Goal: Use online tool/utility: Utilize a website feature to perform a specific function

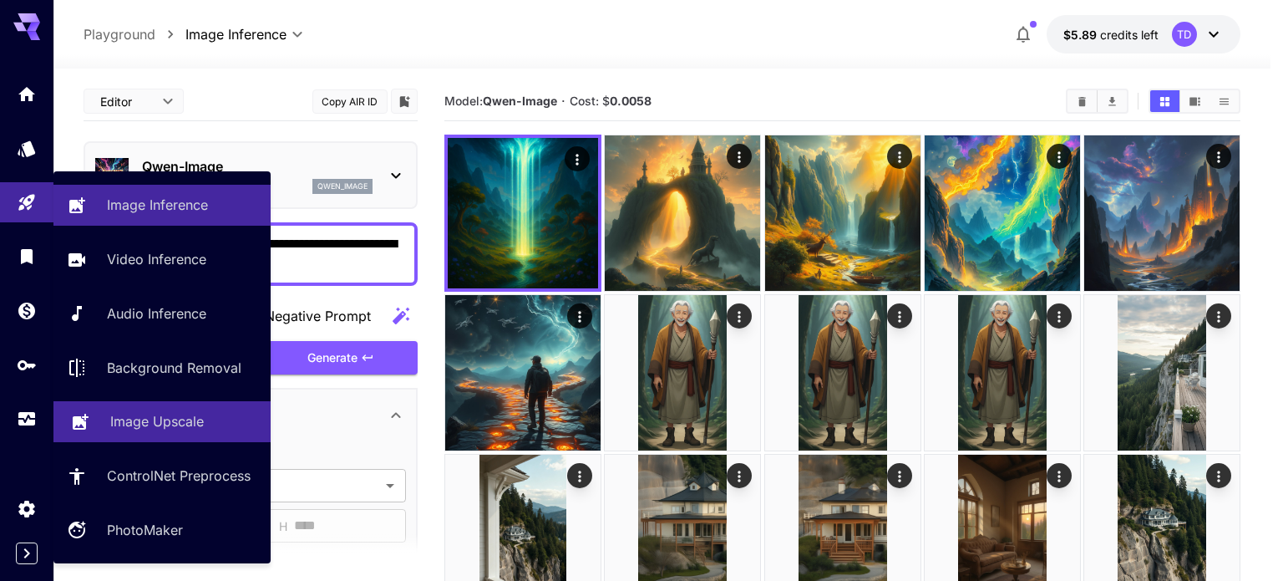
click at [163, 435] on link "Image Upscale" at bounding box center [161, 421] width 217 height 41
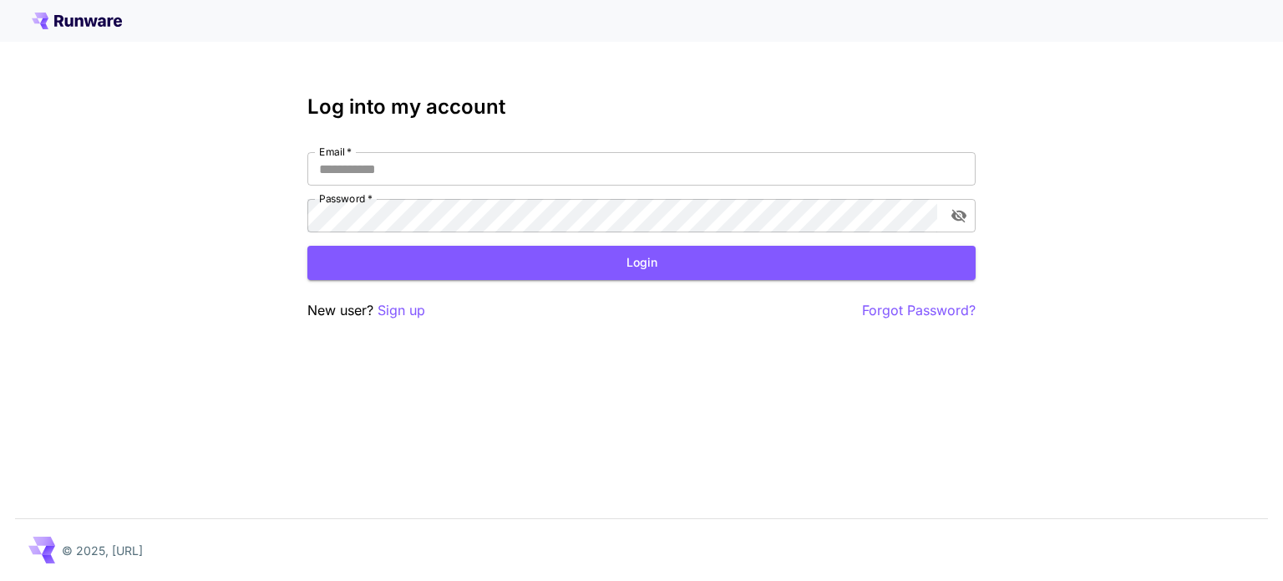
type input "*********"
click at [509, 261] on button "Login" at bounding box center [641, 263] width 668 height 34
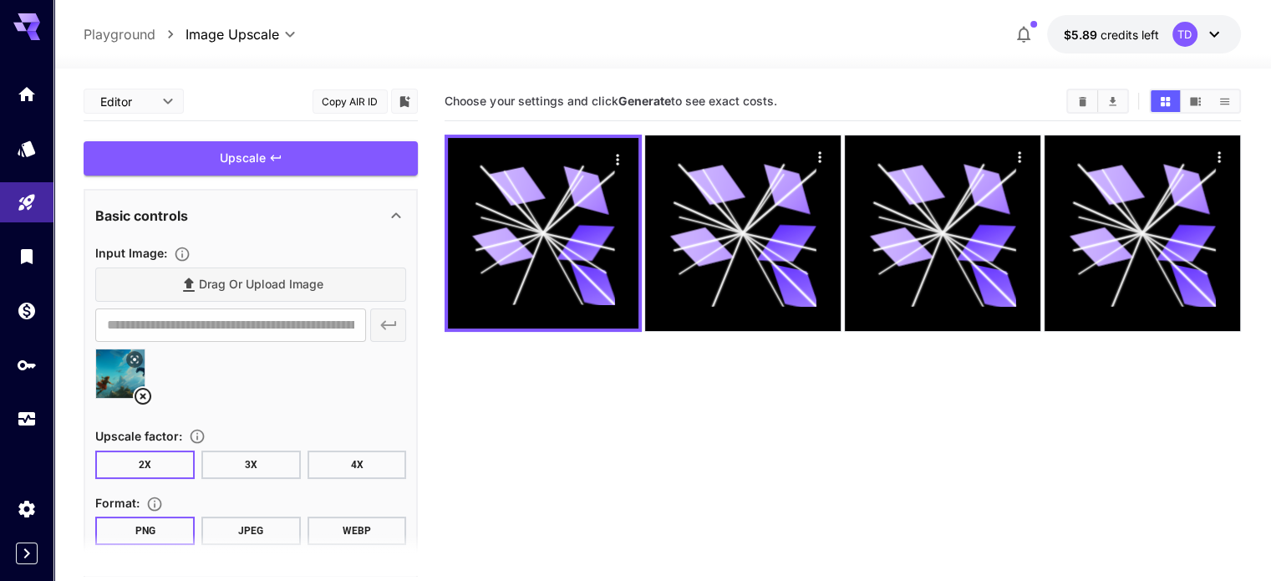
click at [145, 389] on icon at bounding box center [143, 396] width 20 height 20
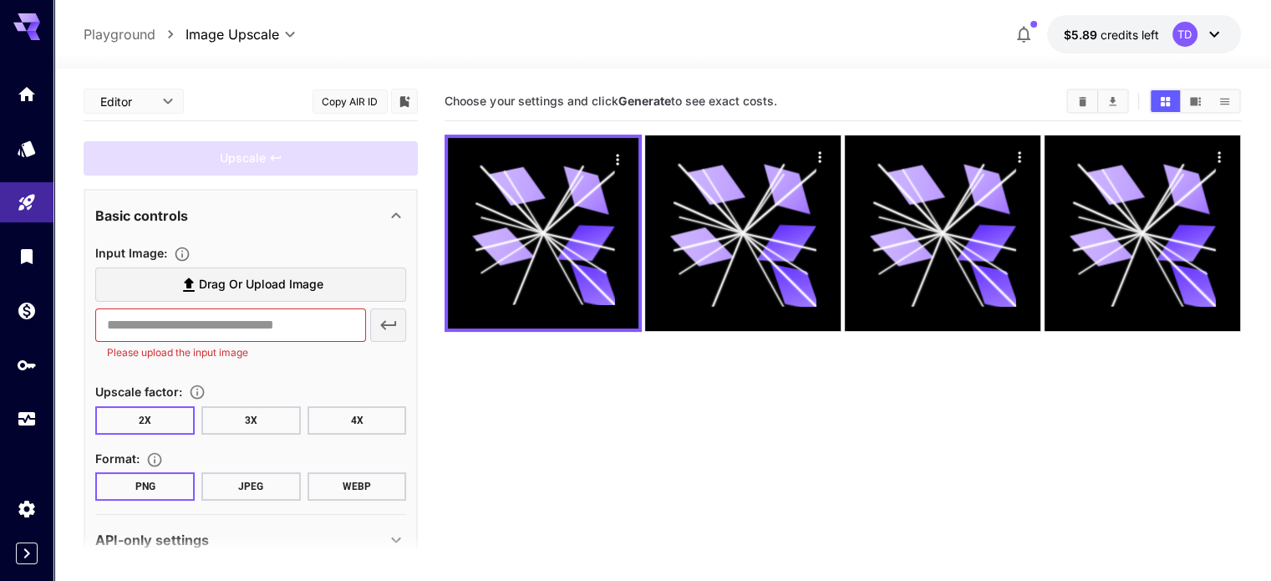
click at [190, 286] on icon at bounding box center [189, 284] width 12 height 14
click at [0, 0] on input "Drag or upload image" at bounding box center [0, 0] width 0 height 0
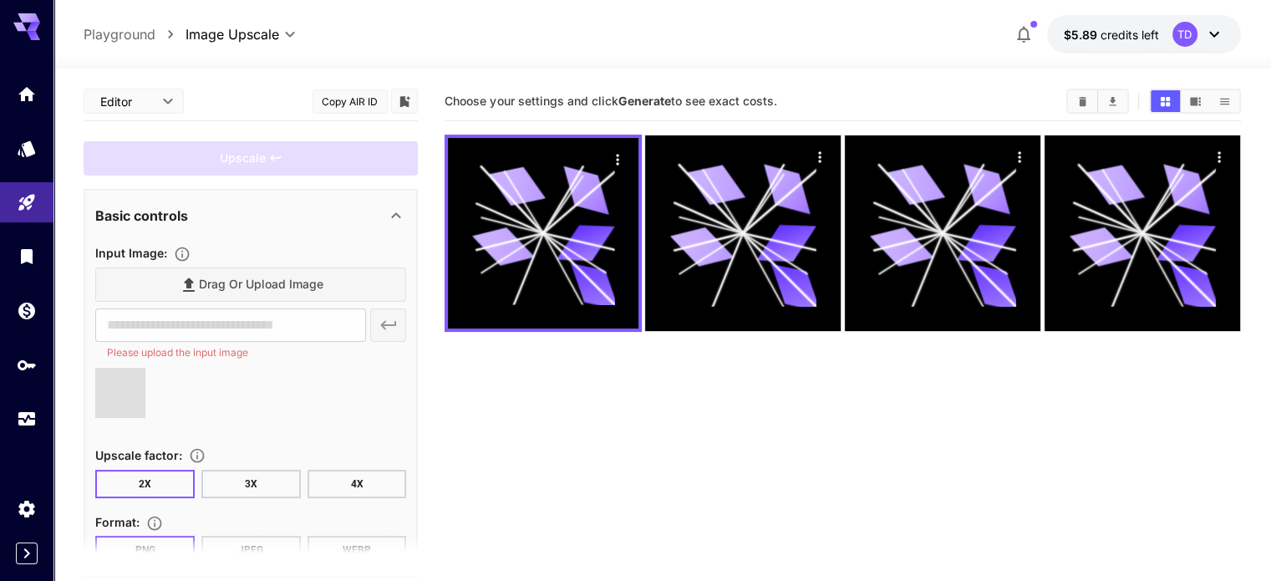
click at [147, 474] on button "2X" at bounding box center [144, 484] width 99 height 28
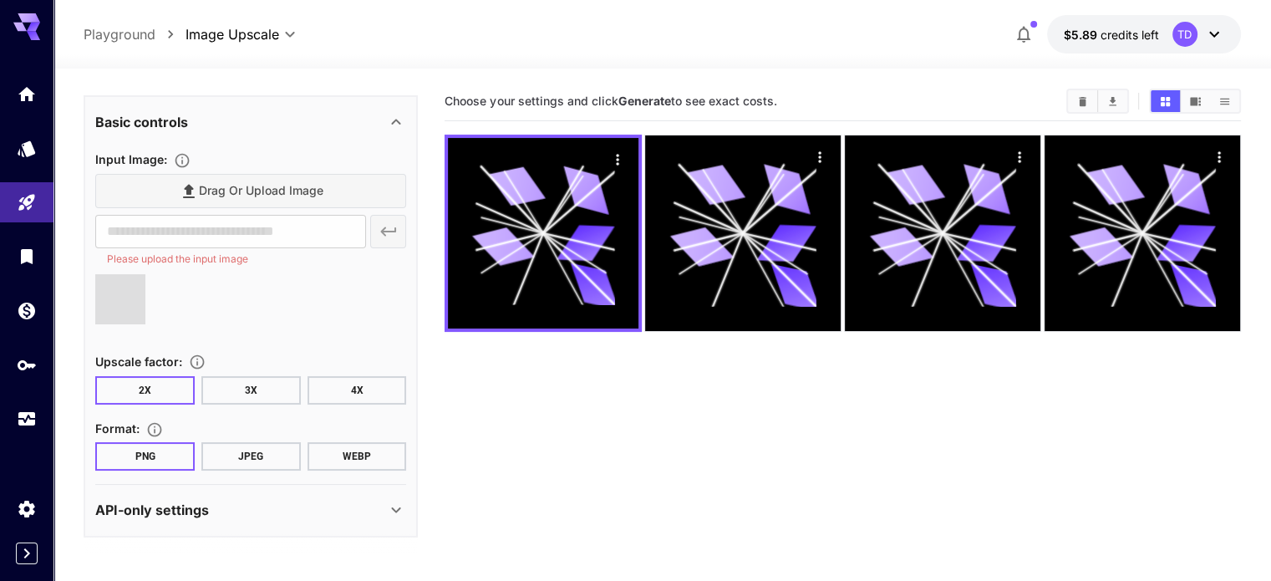
type input "**********"
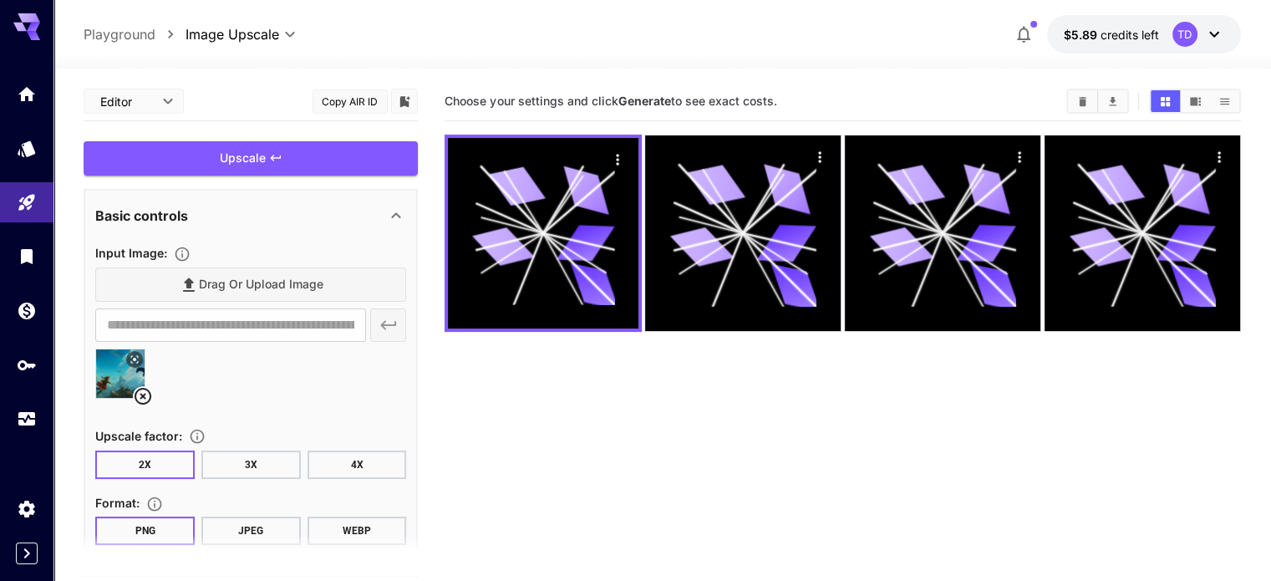
click at [334, 155] on div "Upscale" at bounding box center [251, 158] width 334 height 34
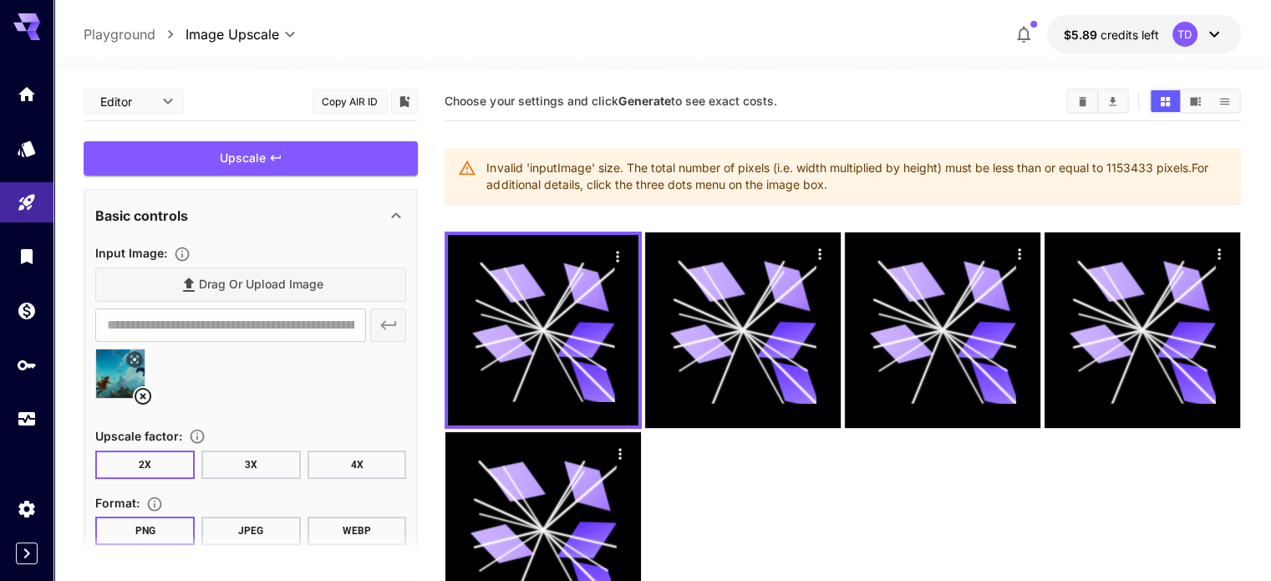
click at [143, 389] on icon at bounding box center [143, 396] width 20 height 20
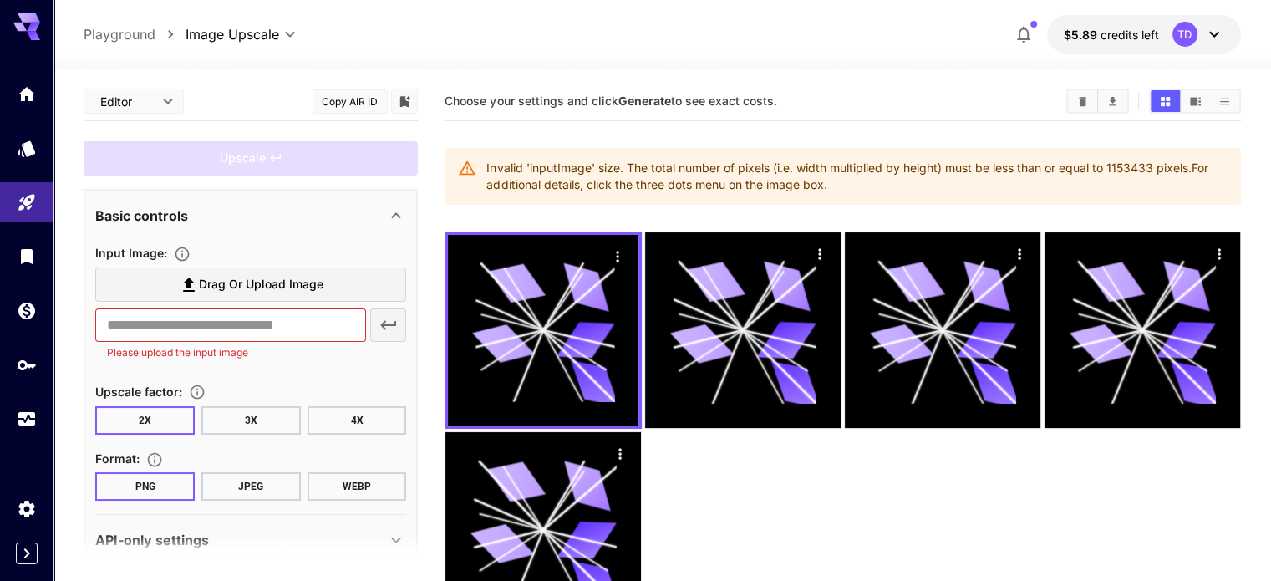
click at [206, 279] on span "Drag or upload image" at bounding box center [261, 284] width 124 height 21
click at [0, 0] on input "Drag or upload image" at bounding box center [0, 0] width 0 height 0
click at [245, 288] on span "Drag or upload image" at bounding box center [261, 284] width 124 height 21
click at [0, 0] on input "Drag or upload image" at bounding box center [0, 0] width 0 height 0
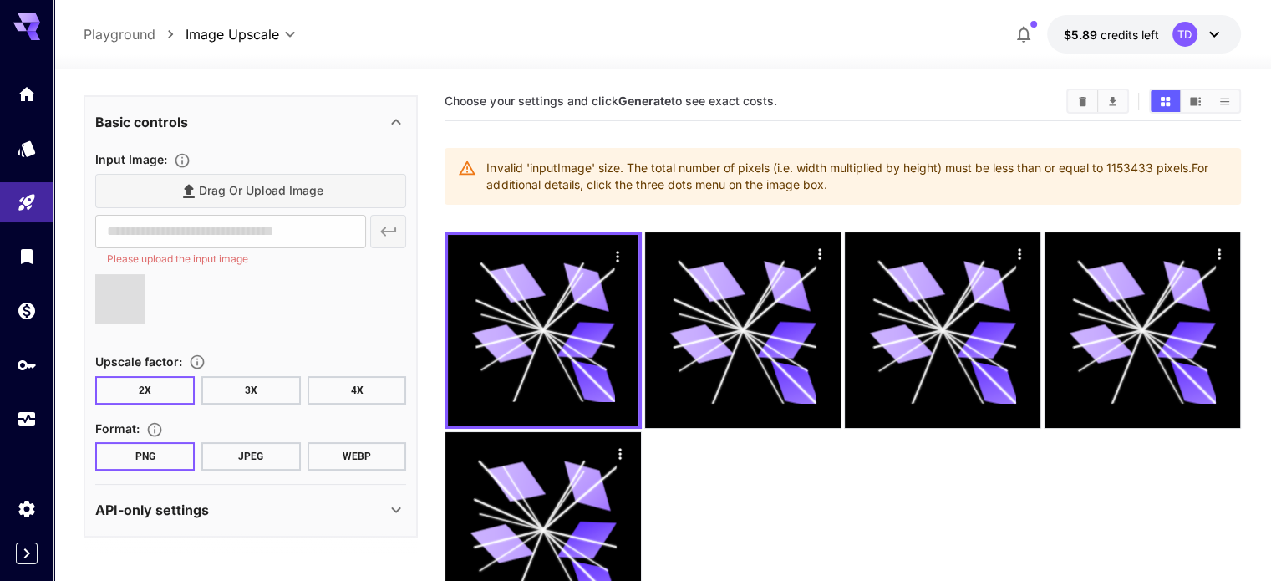
type input "**********"
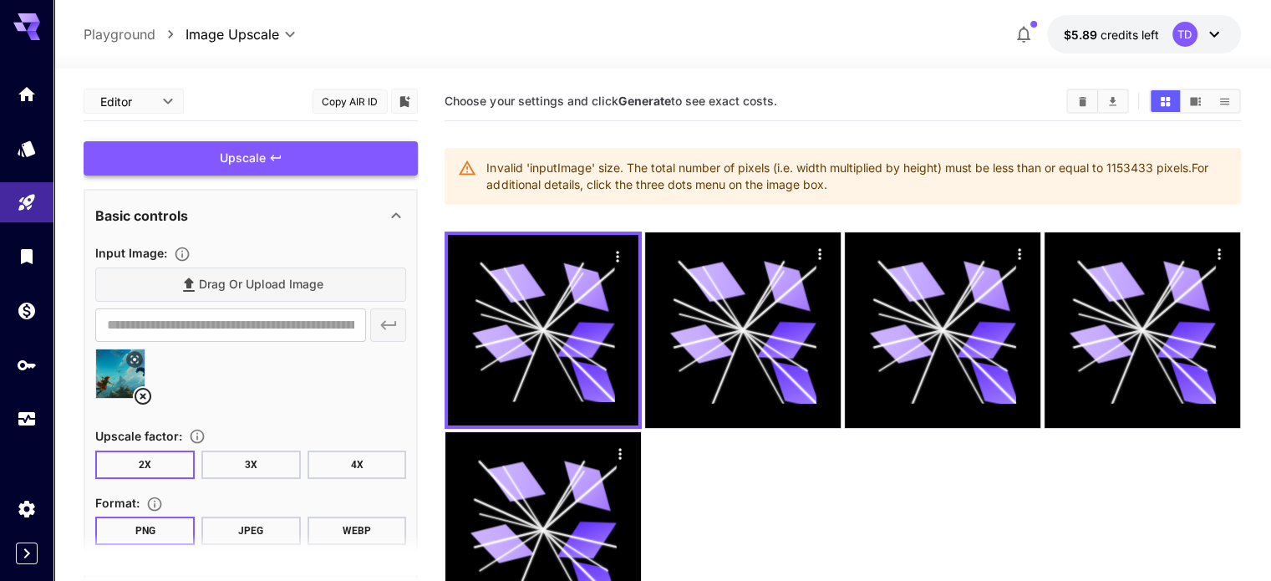
click at [285, 152] on div "Upscale" at bounding box center [251, 158] width 334 height 34
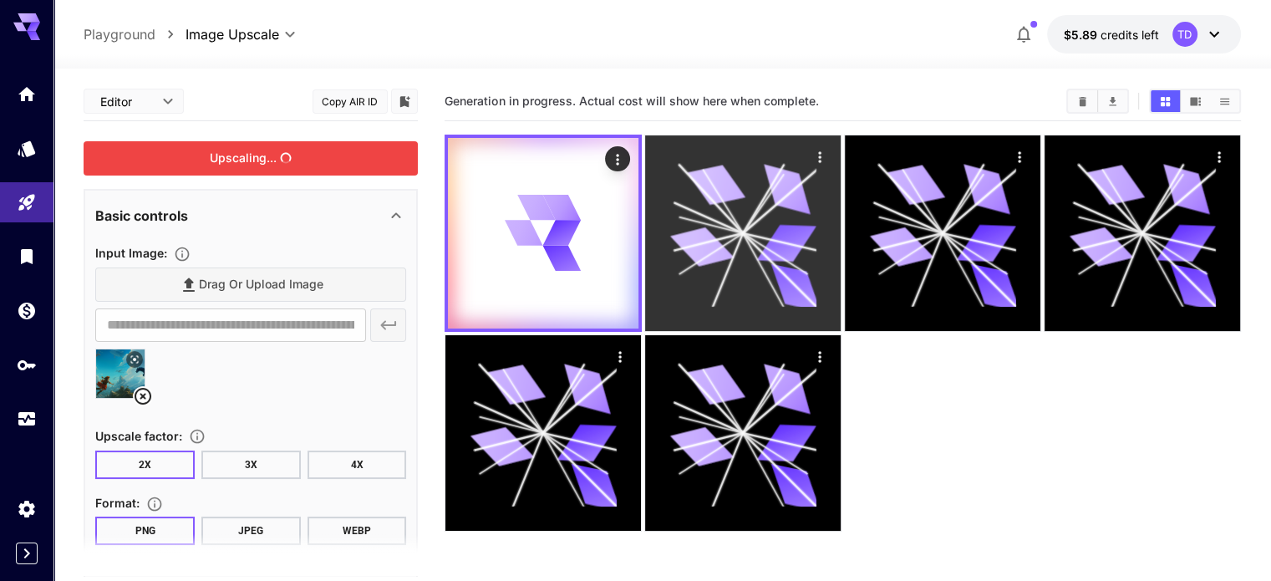
click at [674, 202] on icon at bounding box center [708, 217] width 69 height 30
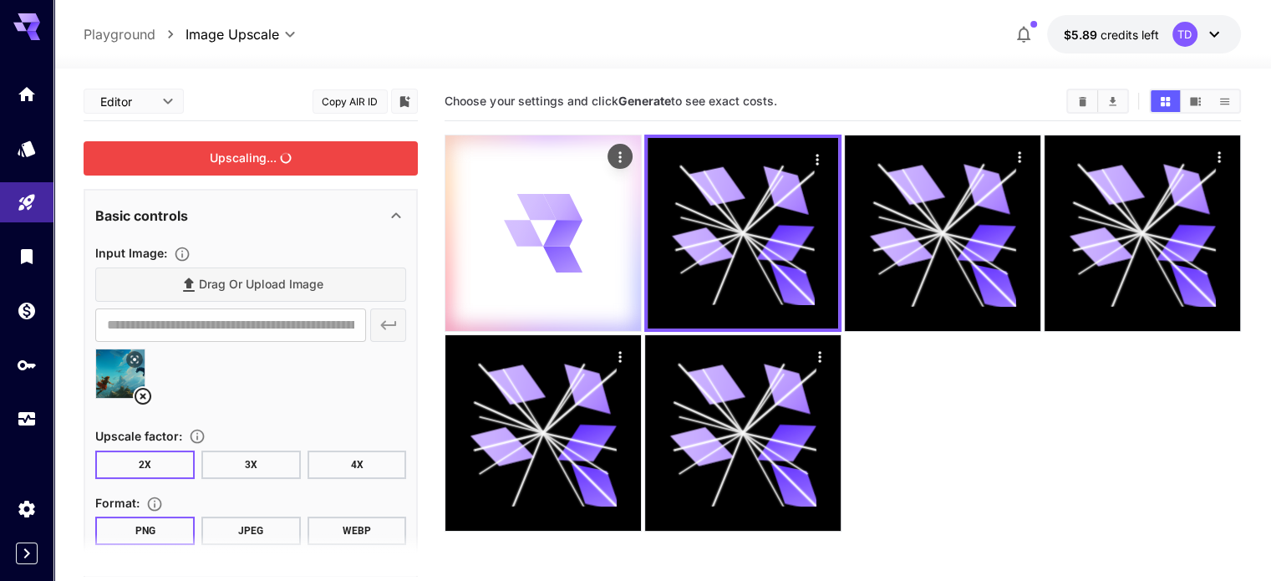
click at [543, 220] on icon at bounding box center [562, 233] width 39 height 26
